Goal: Task Accomplishment & Management: Complete application form

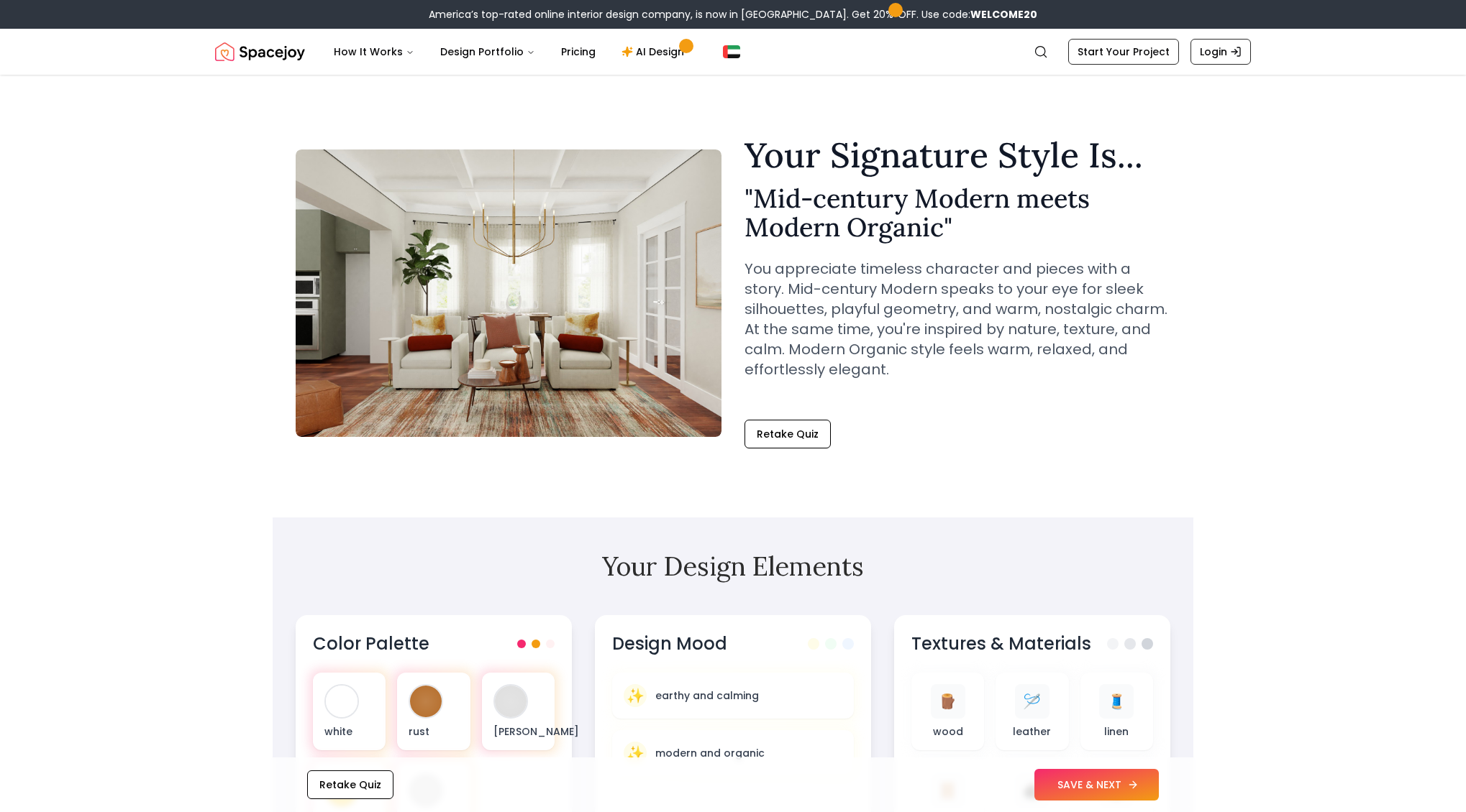
click at [1095, 790] on button "SAVE & NEXT" at bounding box center [1096, 785] width 124 height 31
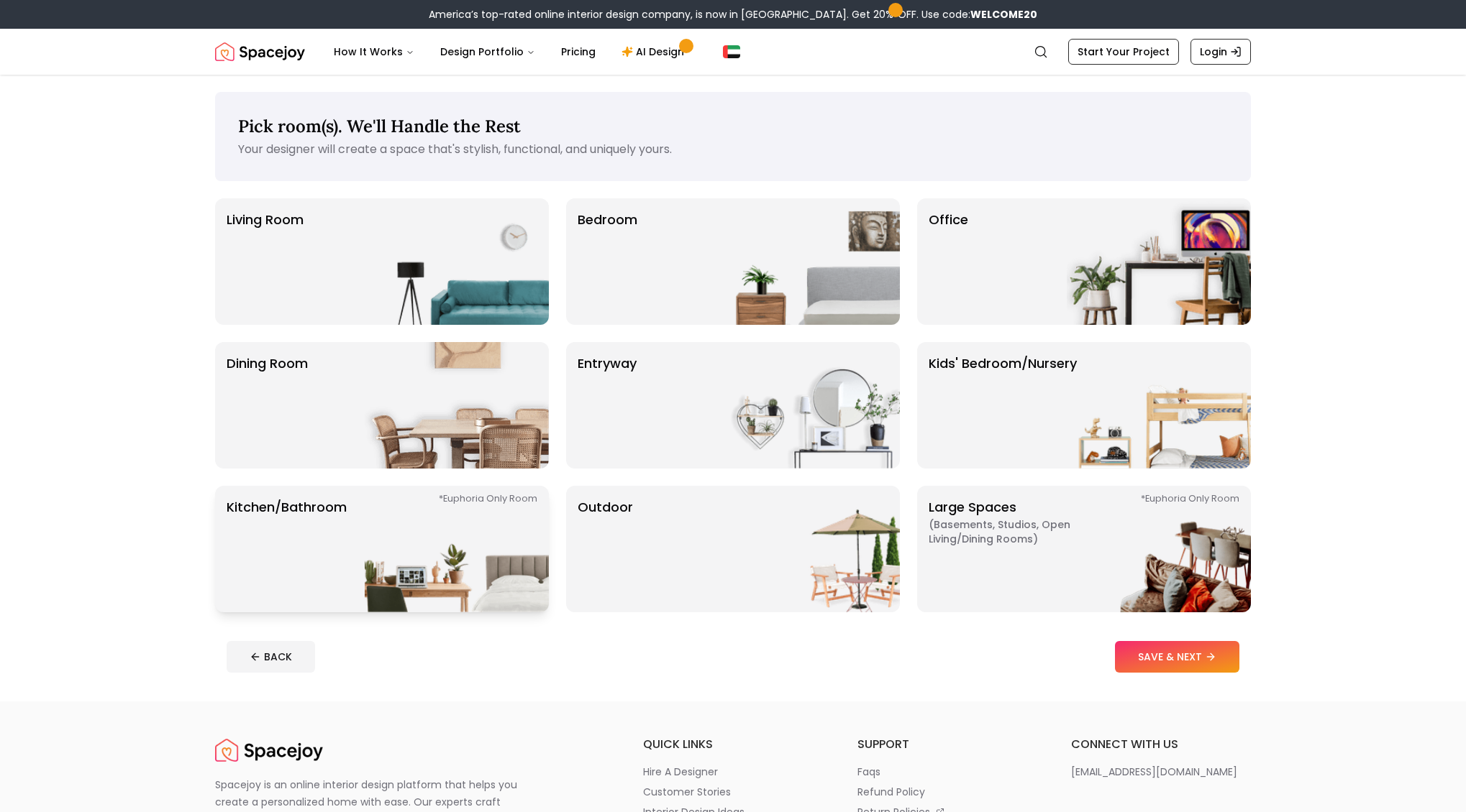
click at [310, 537] on p "Kitchen/Bathroom *Euphoria Only Room" at bounding box center [286, 549] width 120 height 103
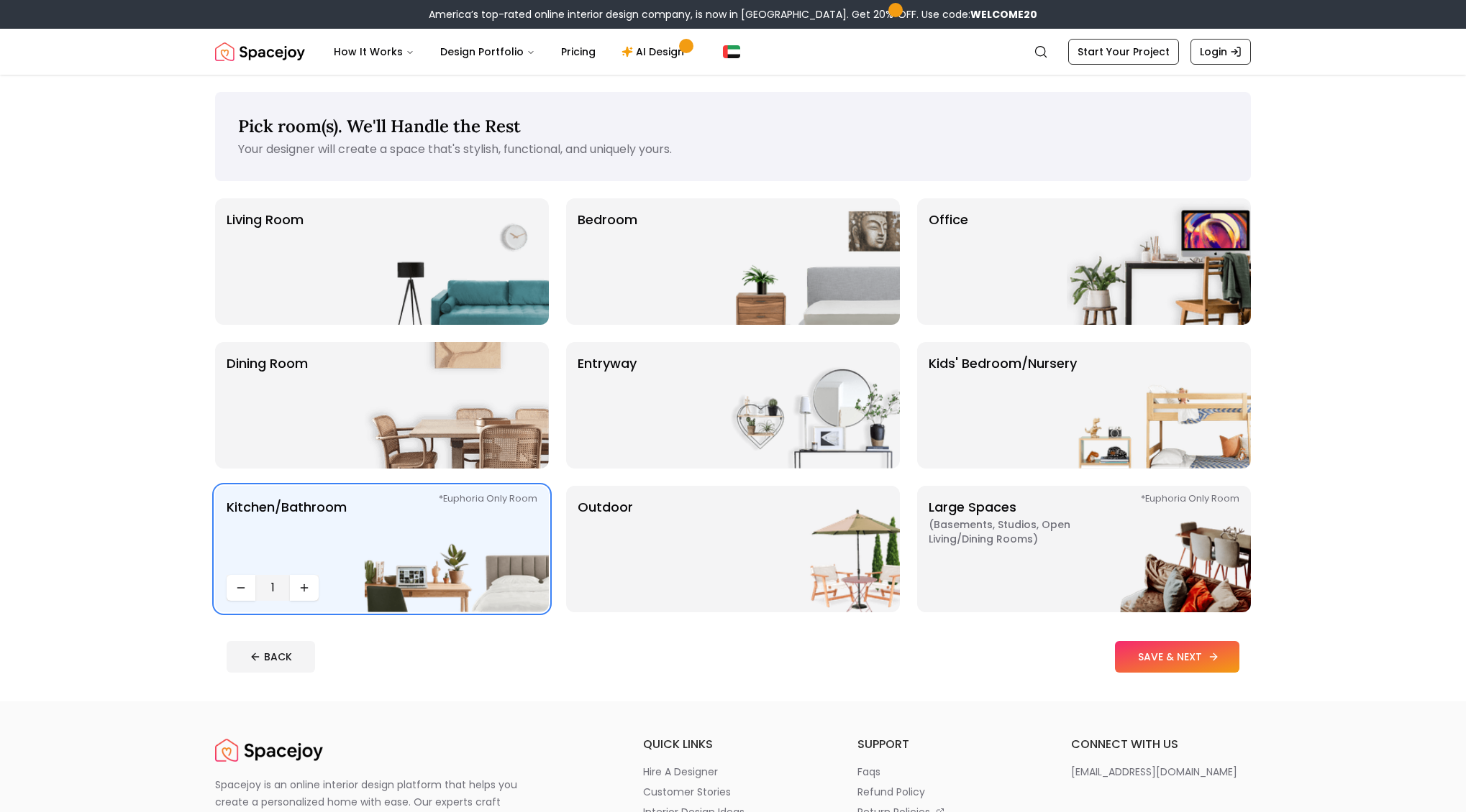
click at [1165, 660] on button "SAVE & NEXT" at bounding box center [1177, 657] width 124 height 31
